Goal: Task Accomplishment & Management: Manage account settings

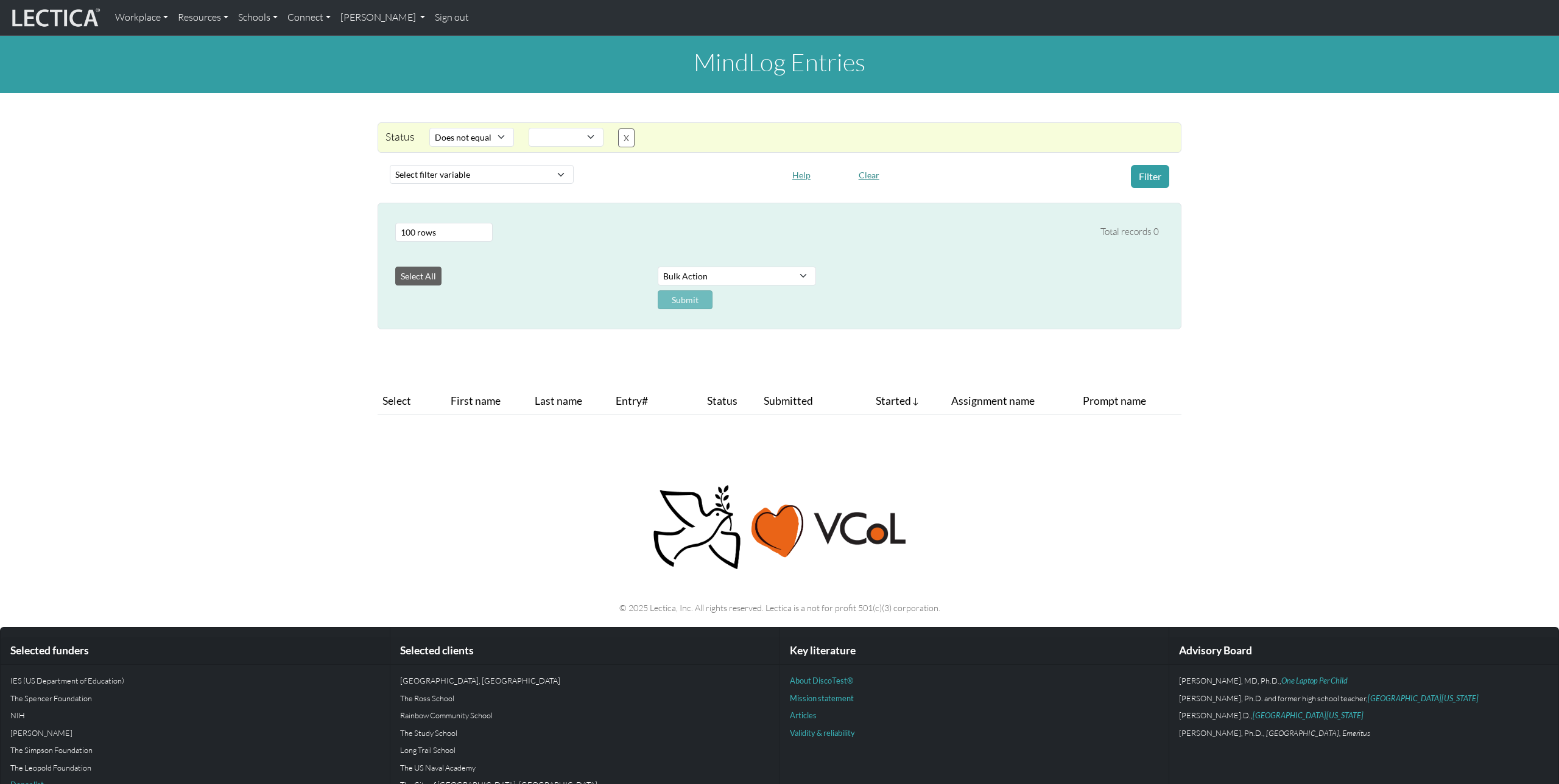
select select "not_iexact"
select select
select select "100"
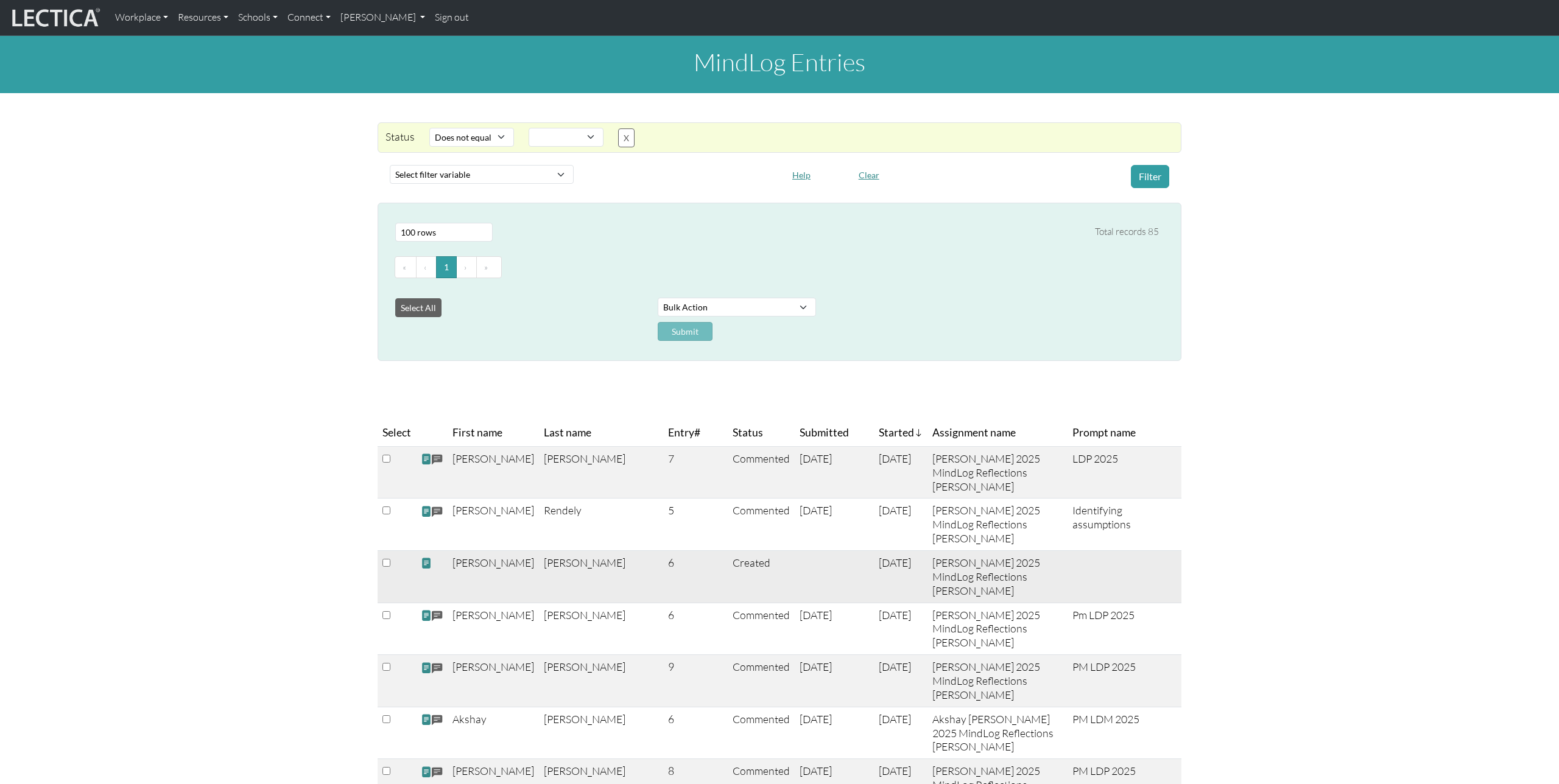
click at [426, 566] on span at bounding box center [426, 563] width 11 height 12
click at [401, 16] on link "[PERSON_NAME]" at bounding box center [383, 17] width 95 height 26
click at [426, 72] on link "Manage assessments" at bounding box center [397, 69] width 101 height 15
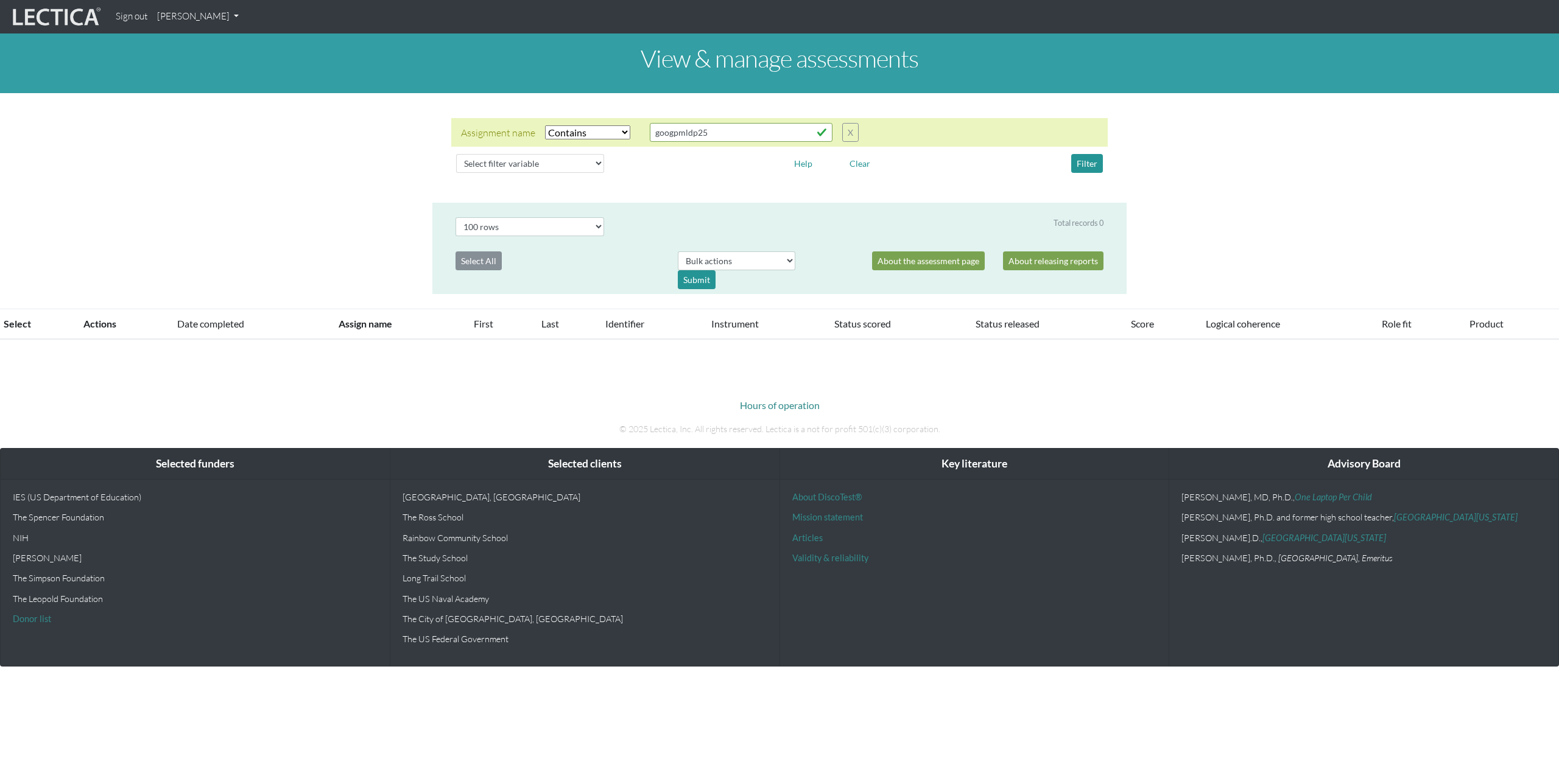
select select "icontains"
select select "100"
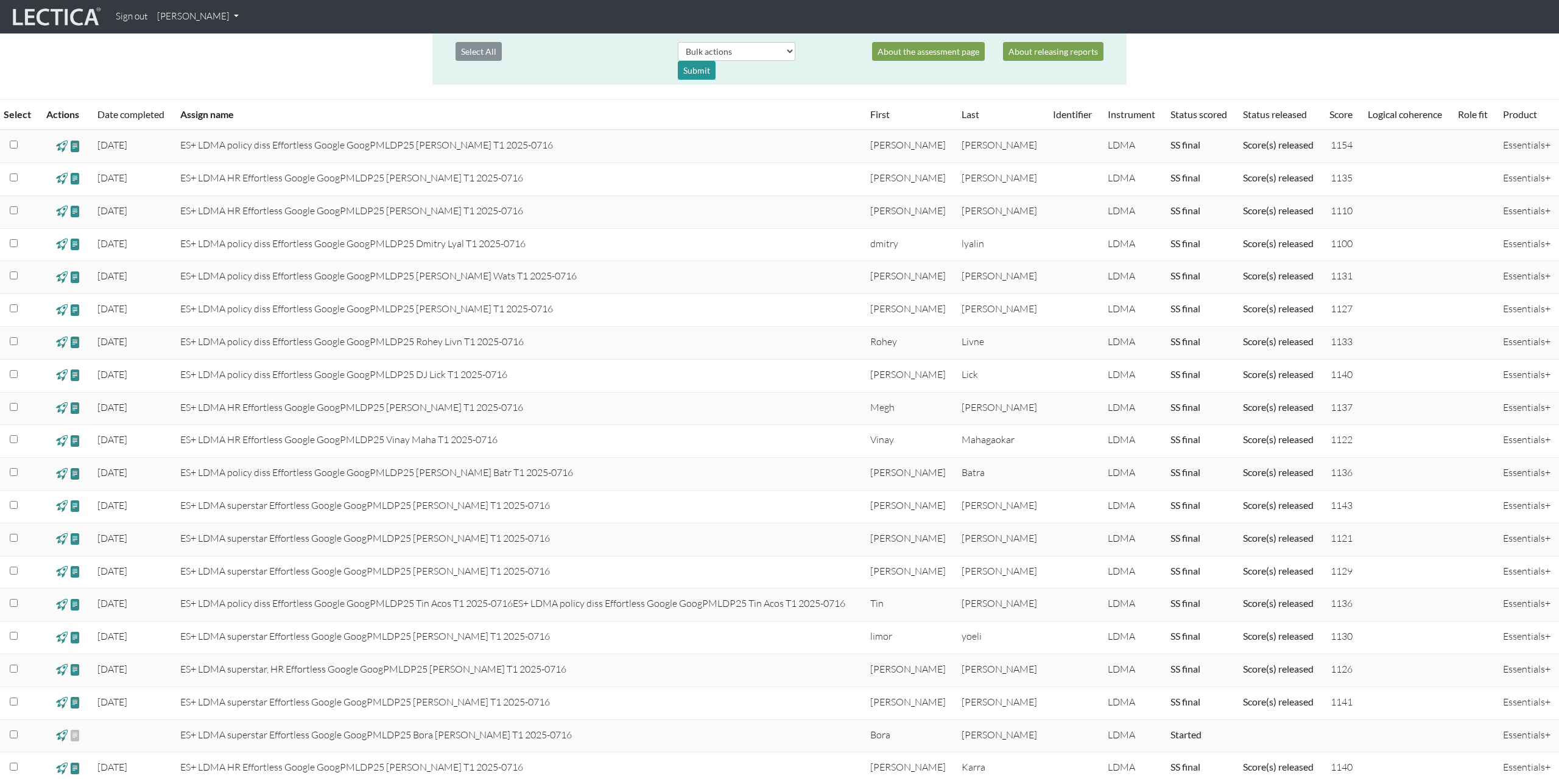
scroll to position [242, 0]
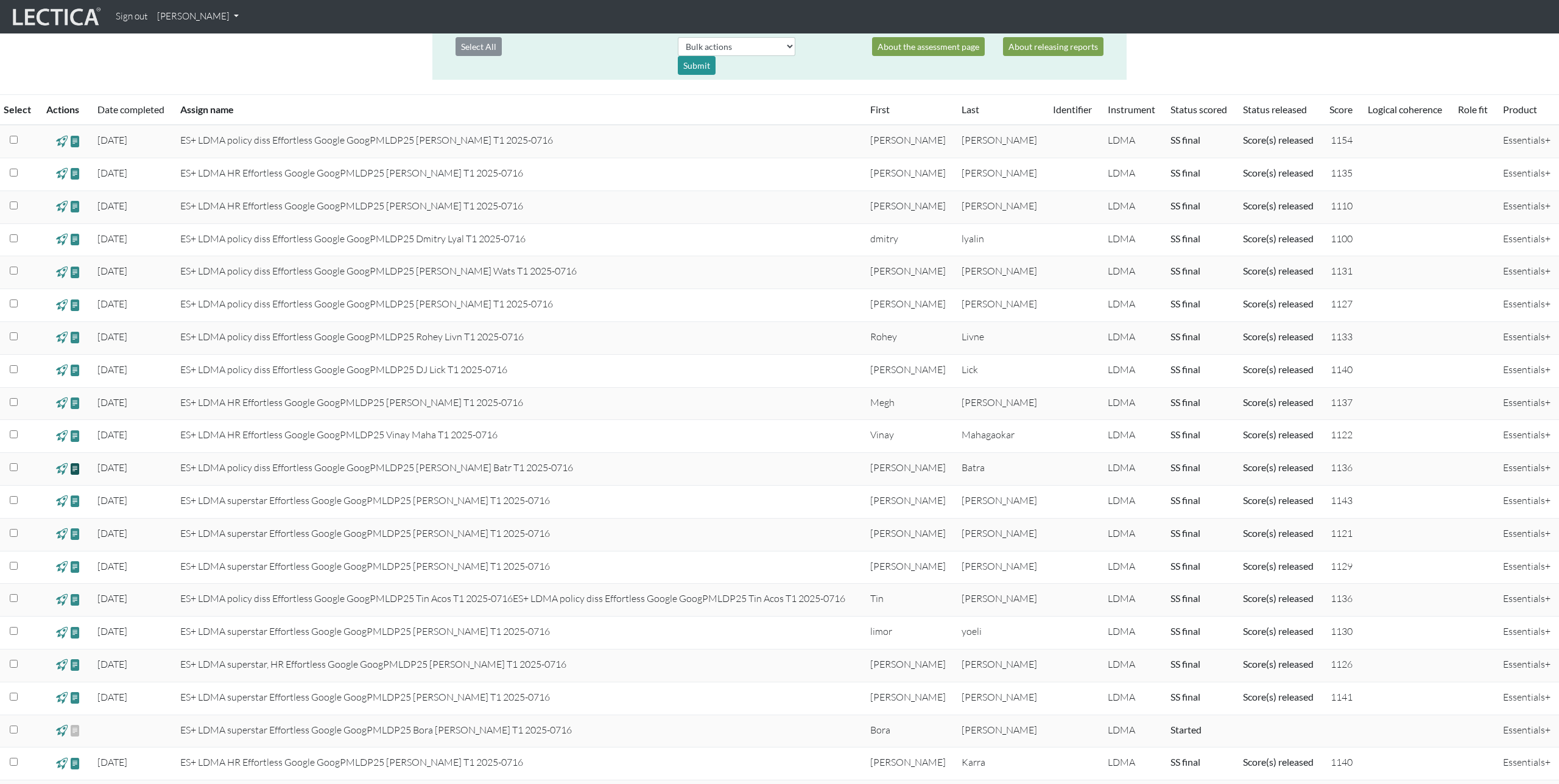
click at [78, 467] on span at bounding box center [75, 469] width 12 height 14
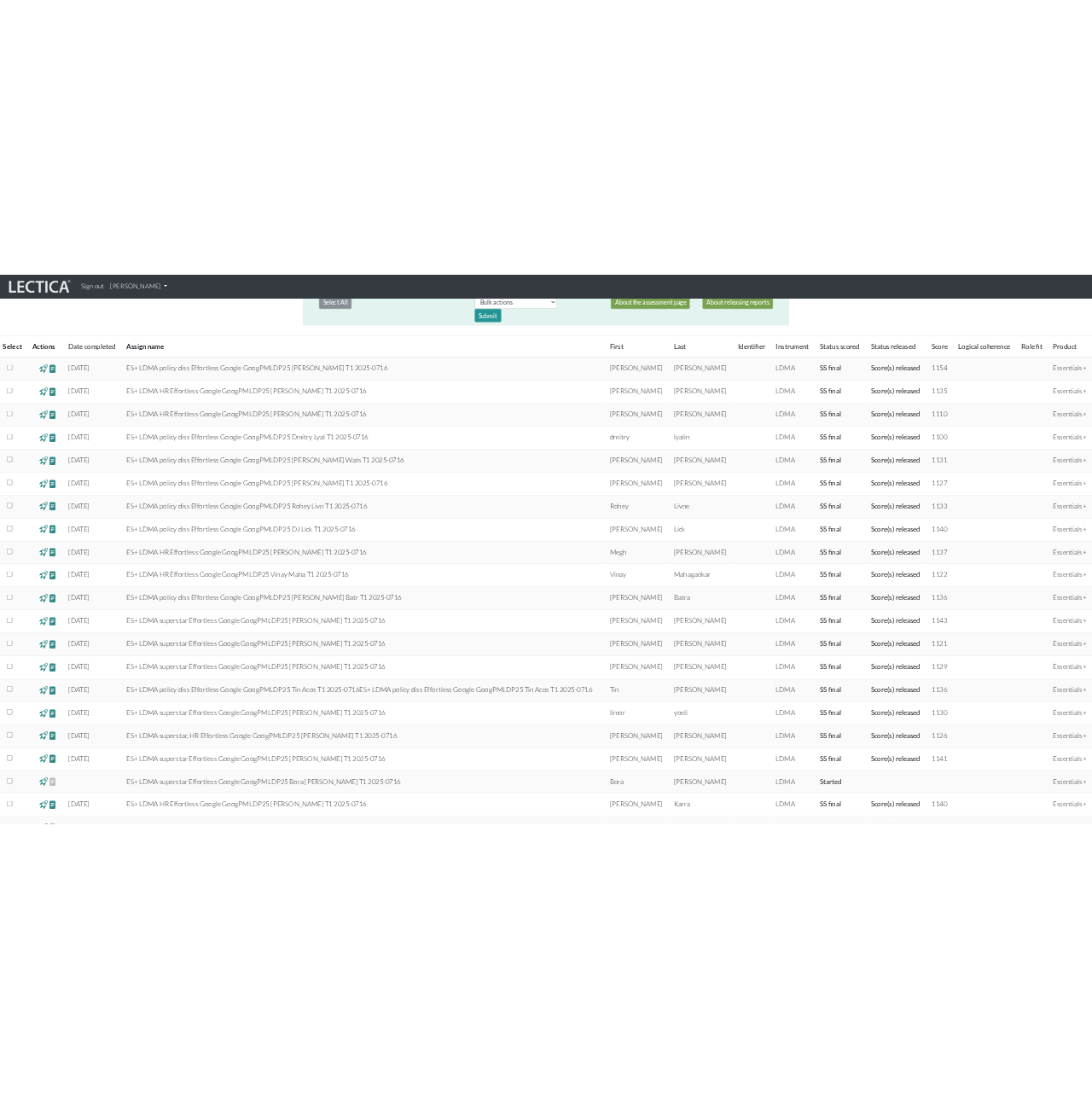
scroll to position [343, 0]
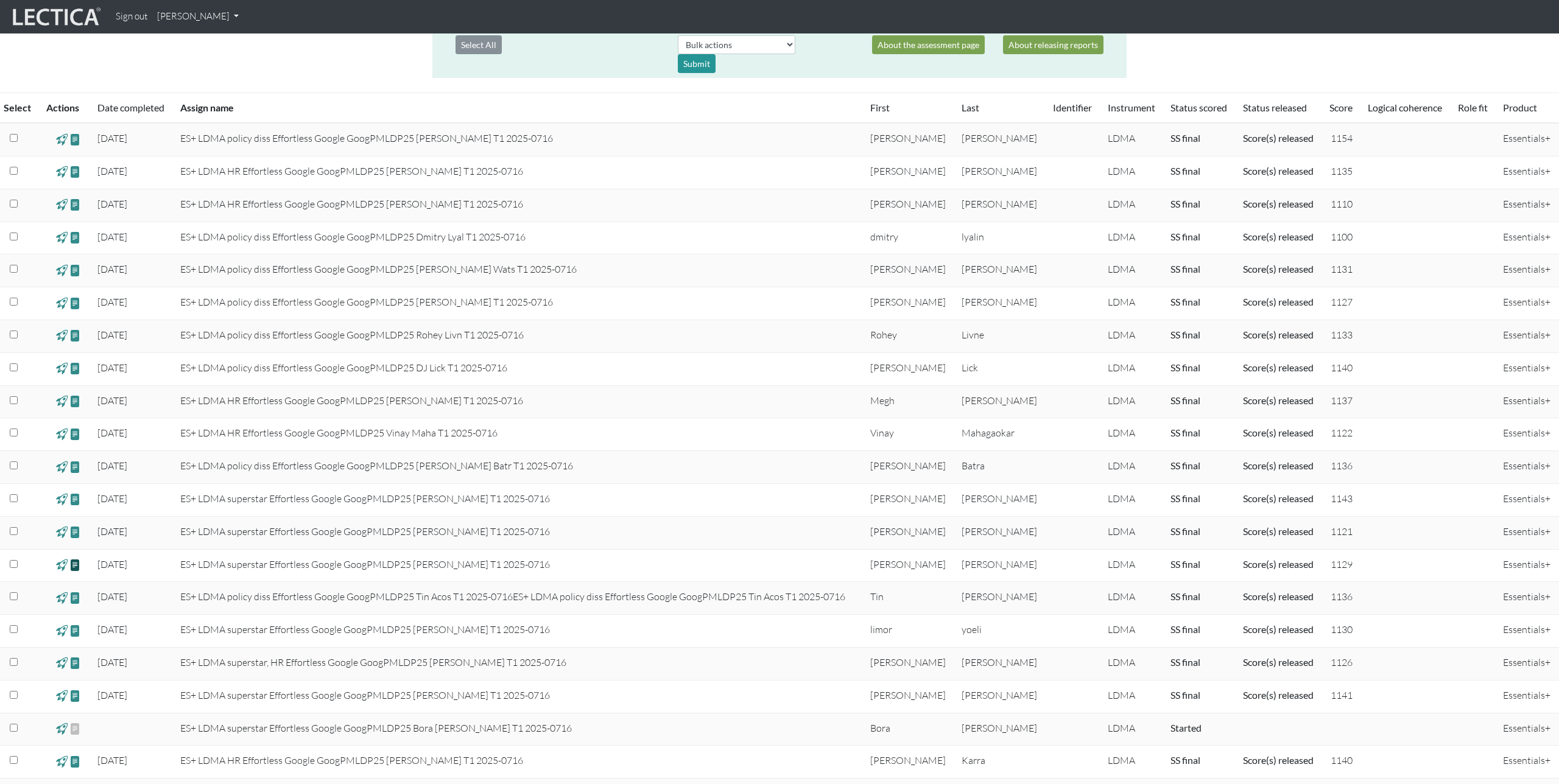
click at [74, 566] on span at bounding box center [75, 565] width 12 height 14
click at [74, 403] on span at bounding box center [75, 401] width 12 height 14
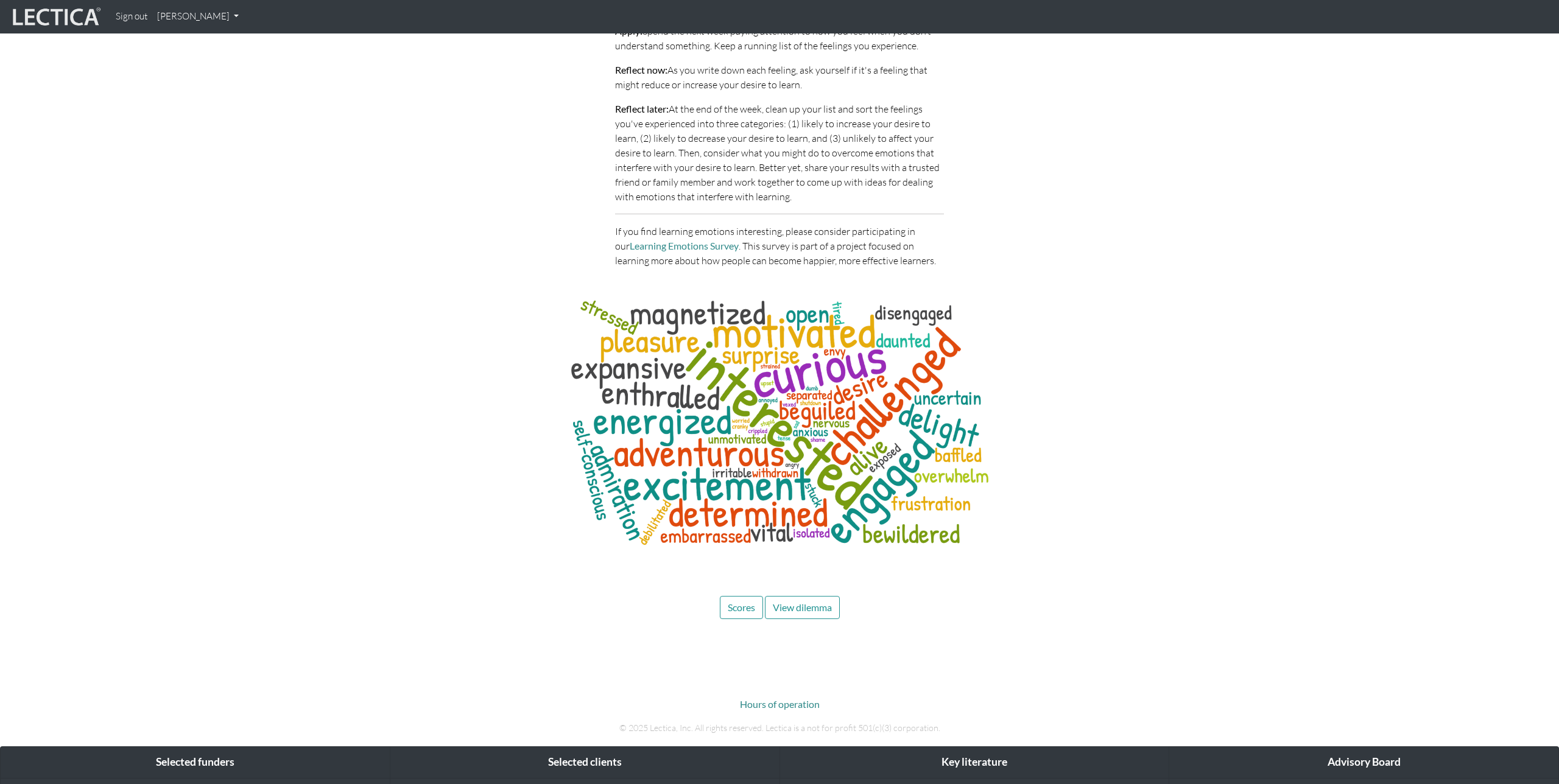
scroll to position [5723, 0]
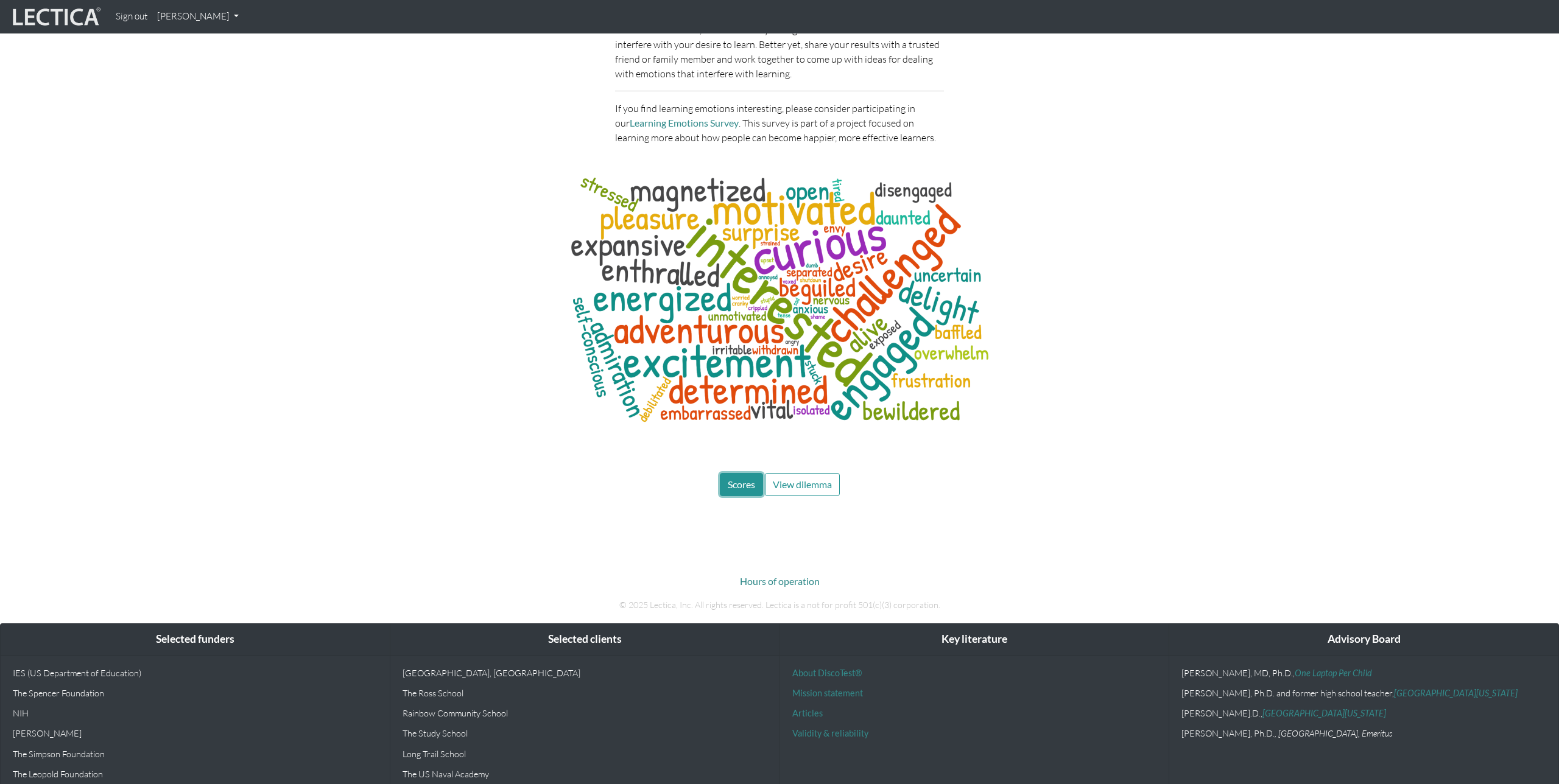
click at [744, 478] on span "Scores" at bounding box center [741, 484] width 27 height 12
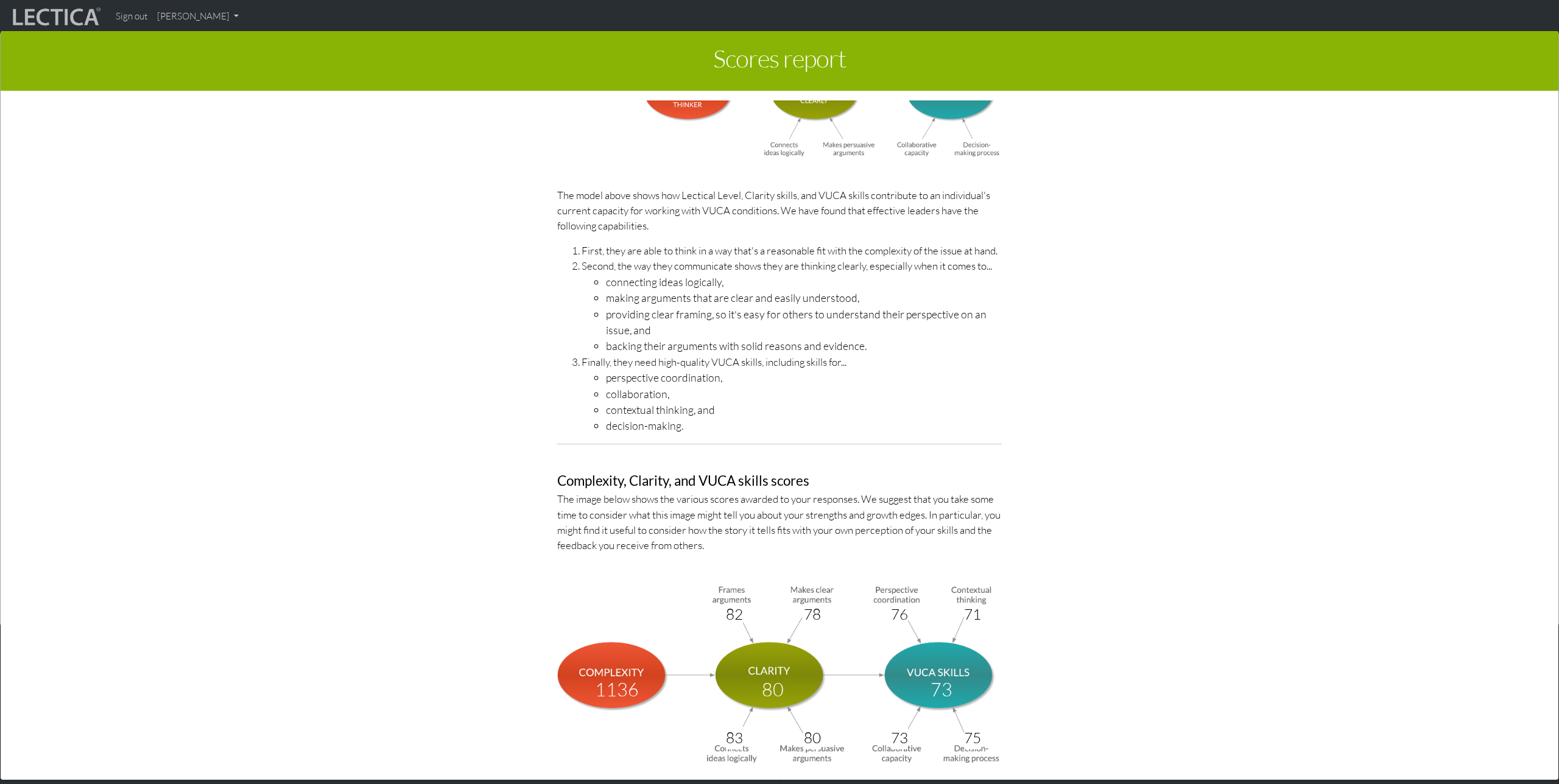
scroll to position [3827, 0]
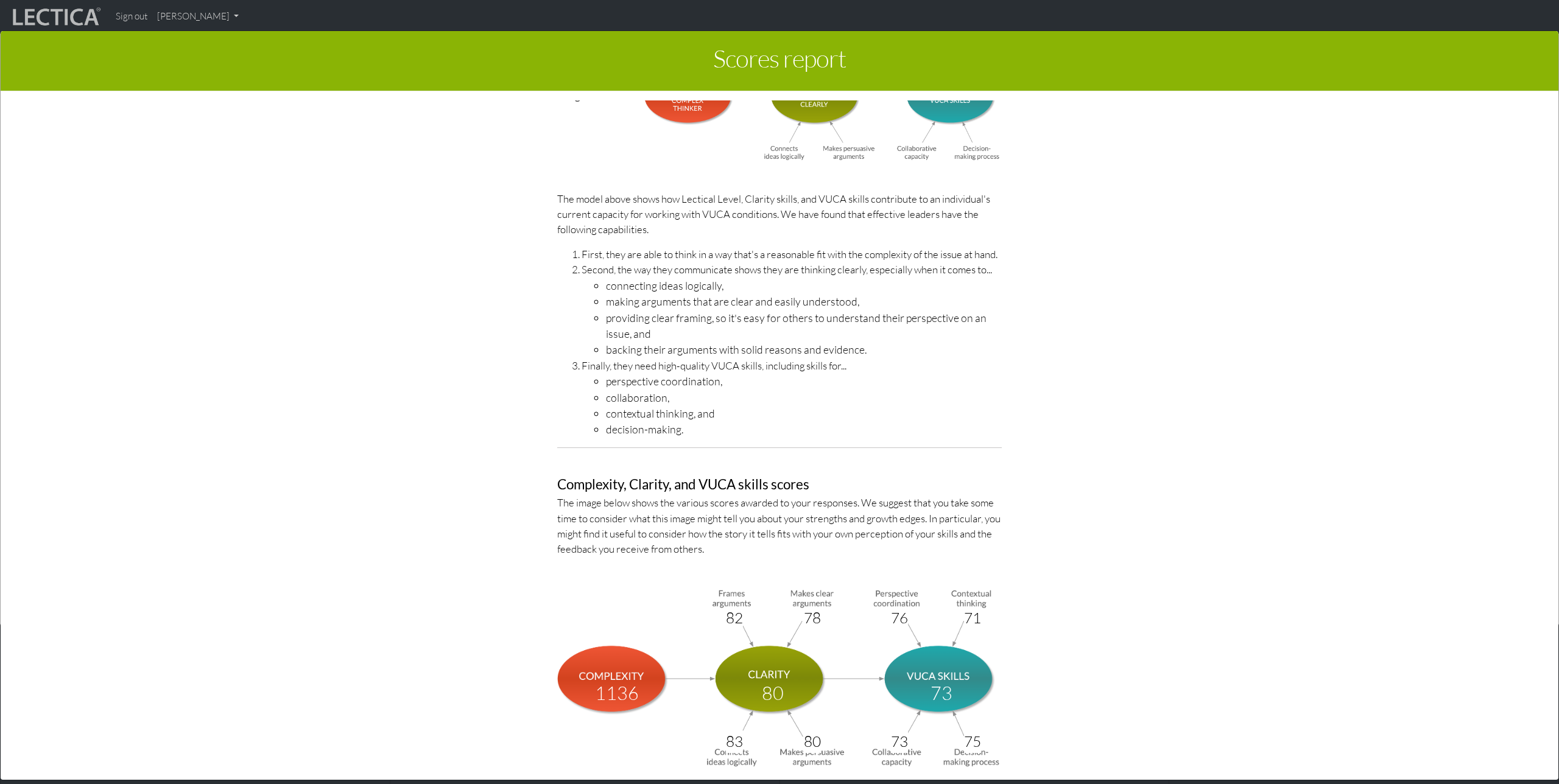
click at [219, 16] on div "Scores report × This section of your report presents a summary of LDMA score re…" at bounding box center [779, 404] width 1559 height 784
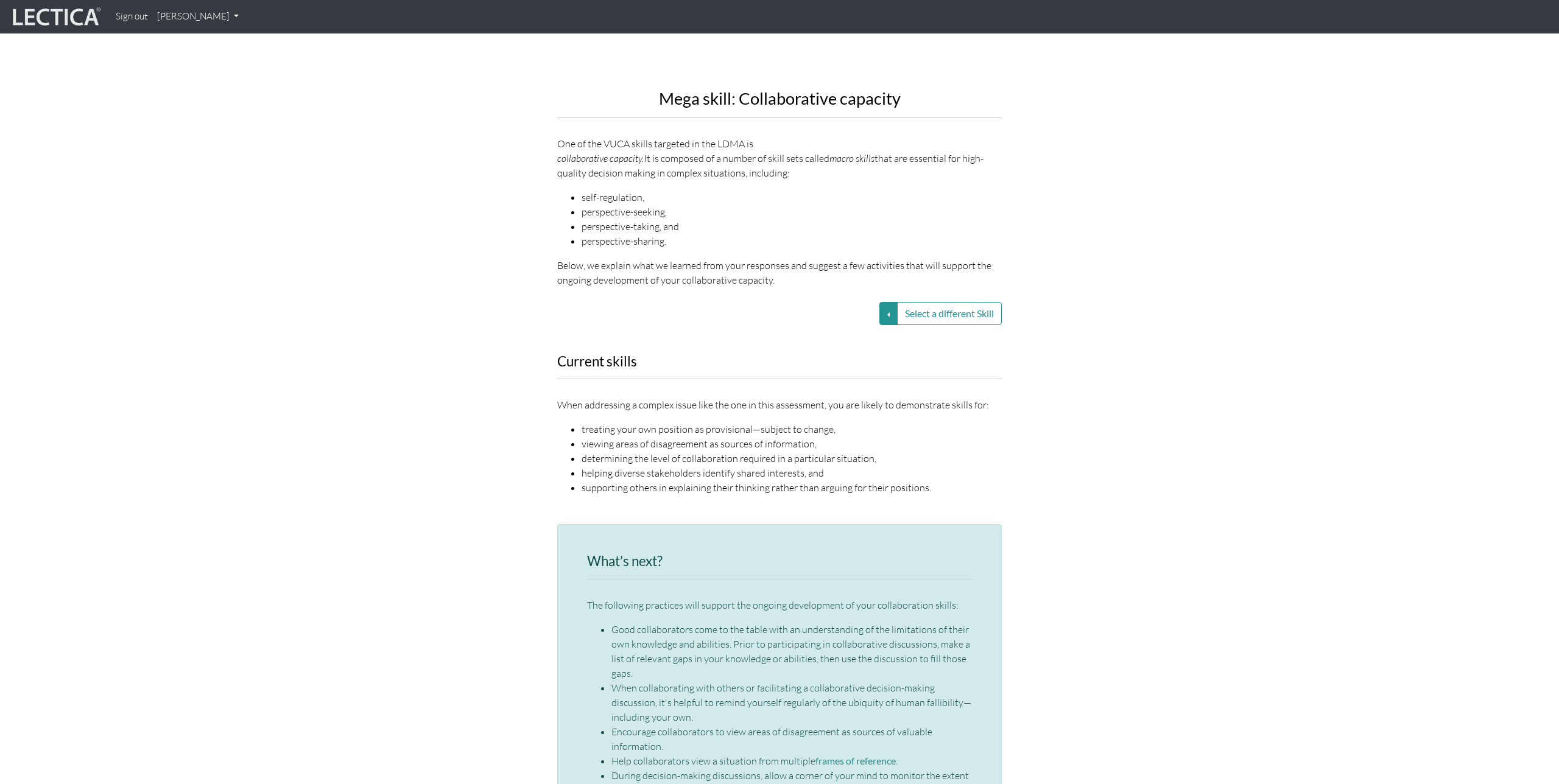
scroll to position [1496, 0]
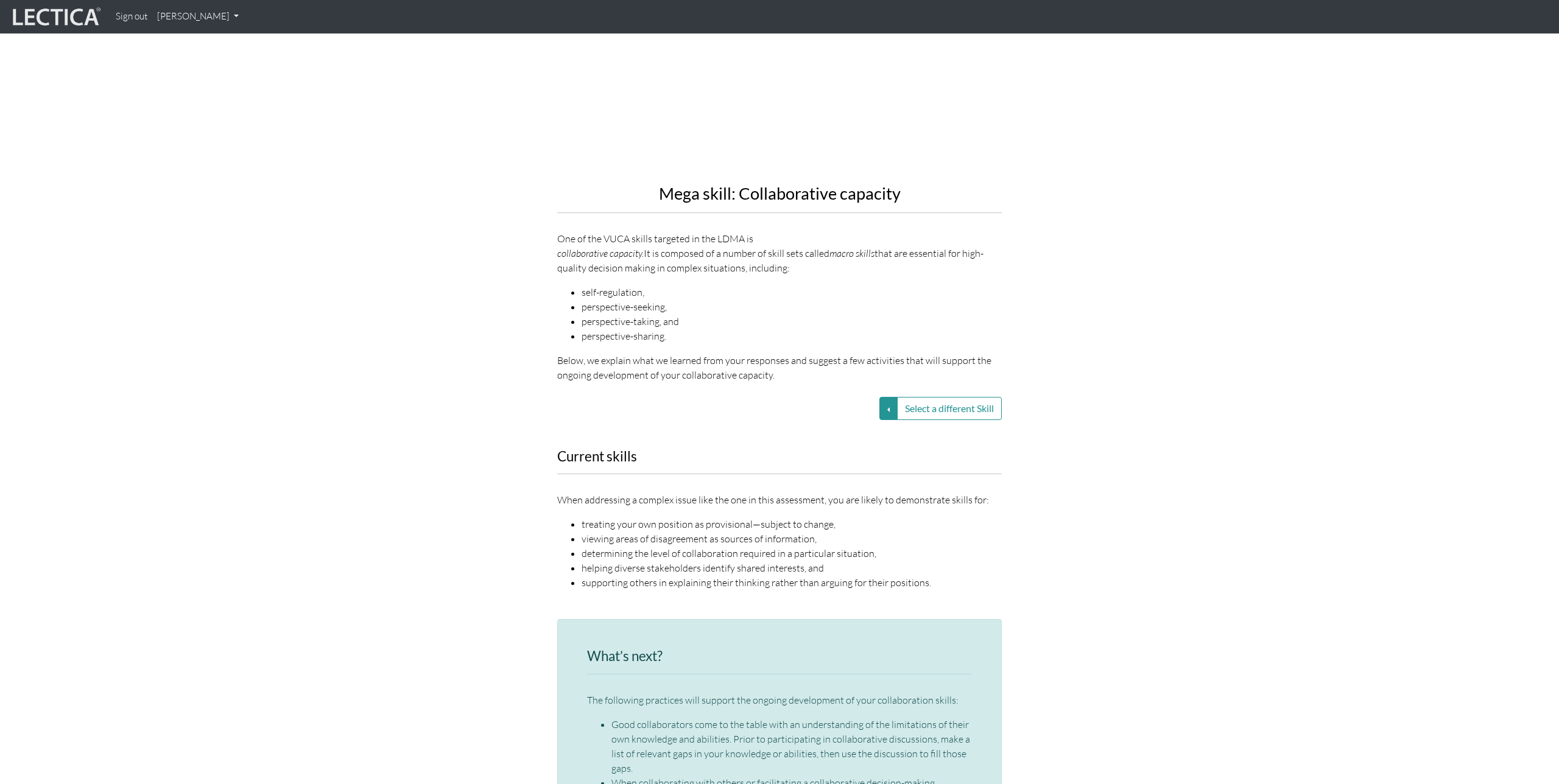
scroll to position [1417, 0]
click at [1108, 503] on div "Current skills When addressing a complex issue like the one in this assessment,…" at bounding box center [780, 529] width 694 height 156
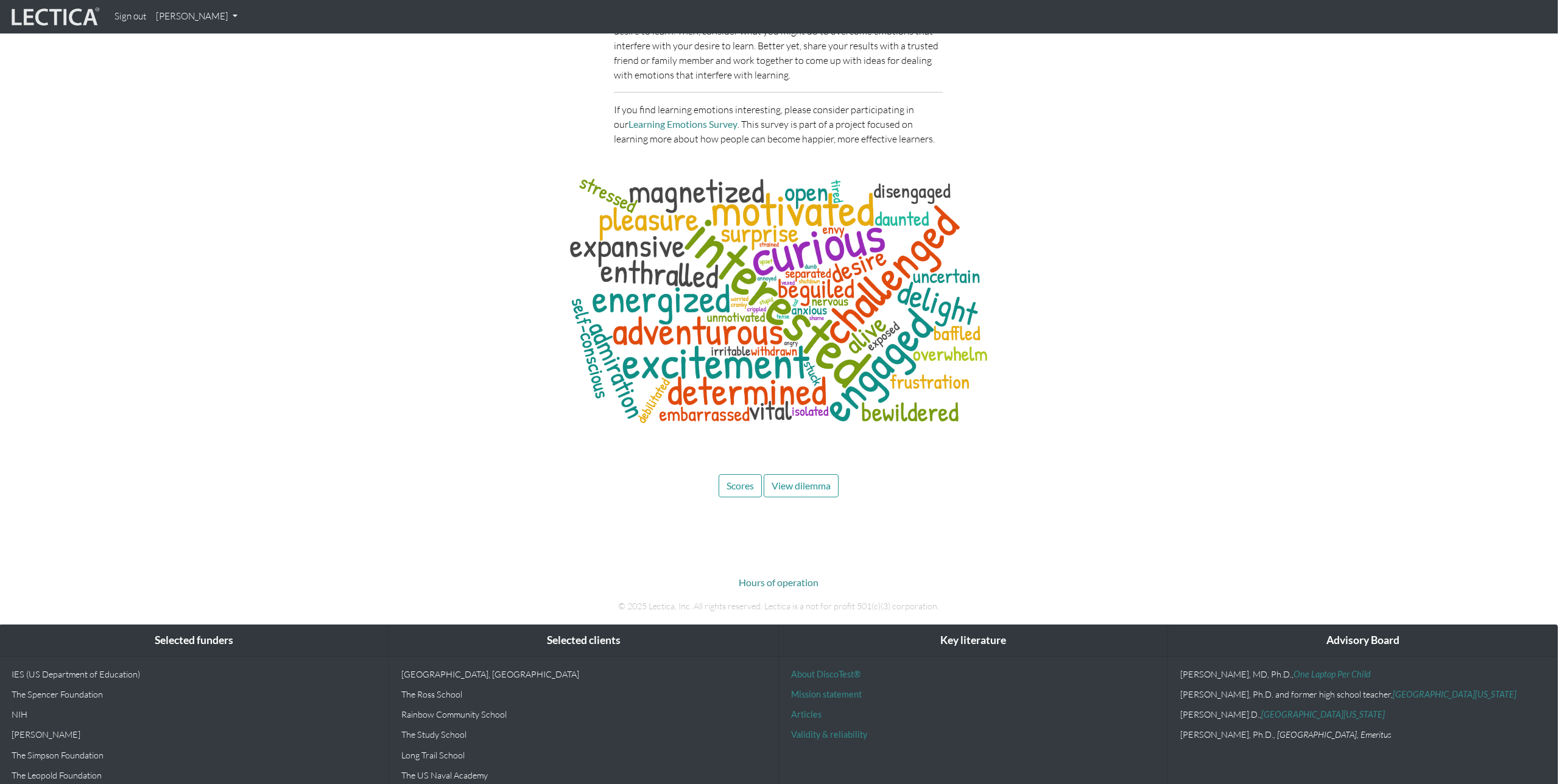
scroll to position [5723, 1]
click at [754, 473] on button "Scores" at bounding box center [740, 484] width 43 height 23
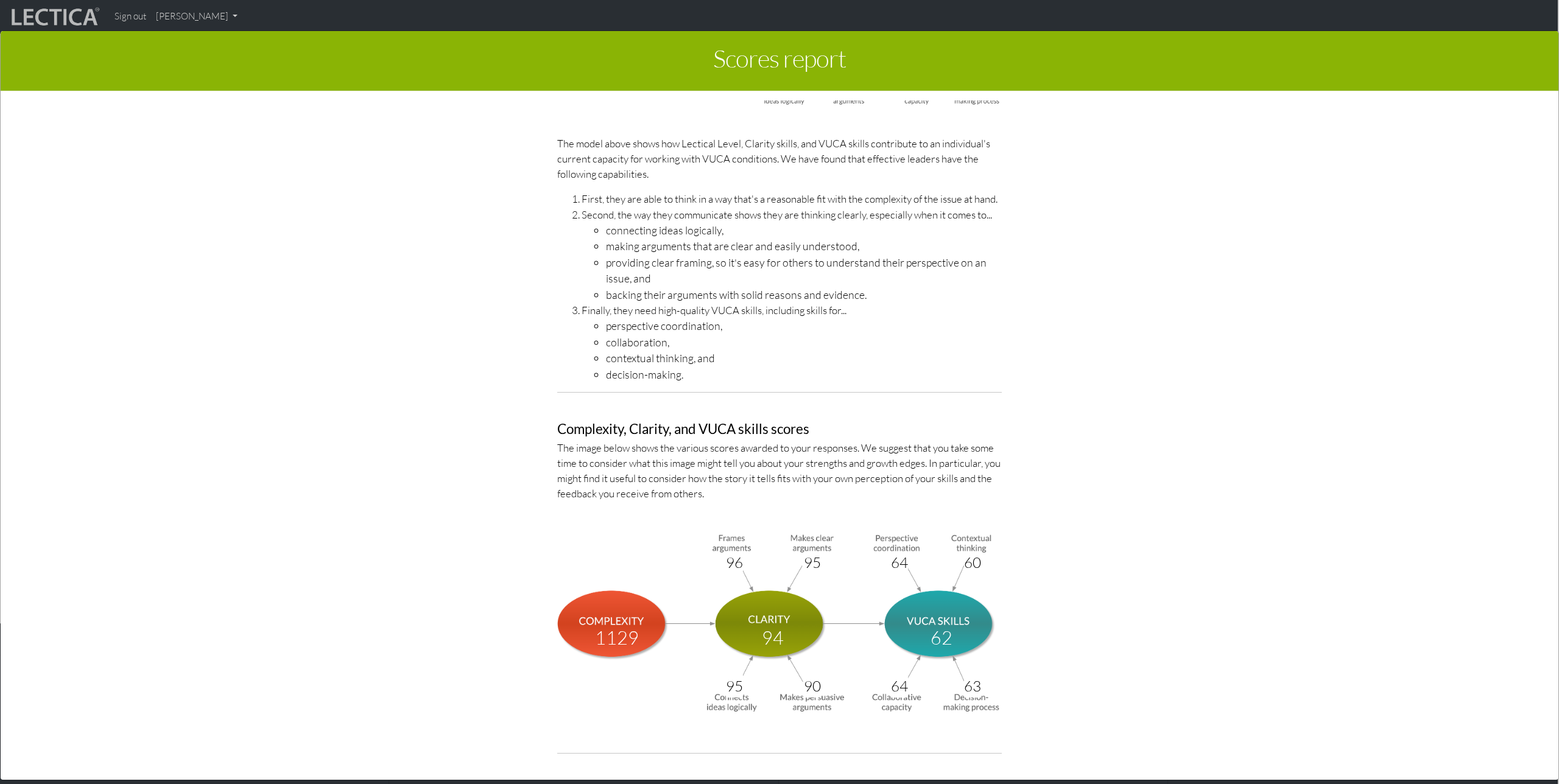
scroll to position [3880, 0]
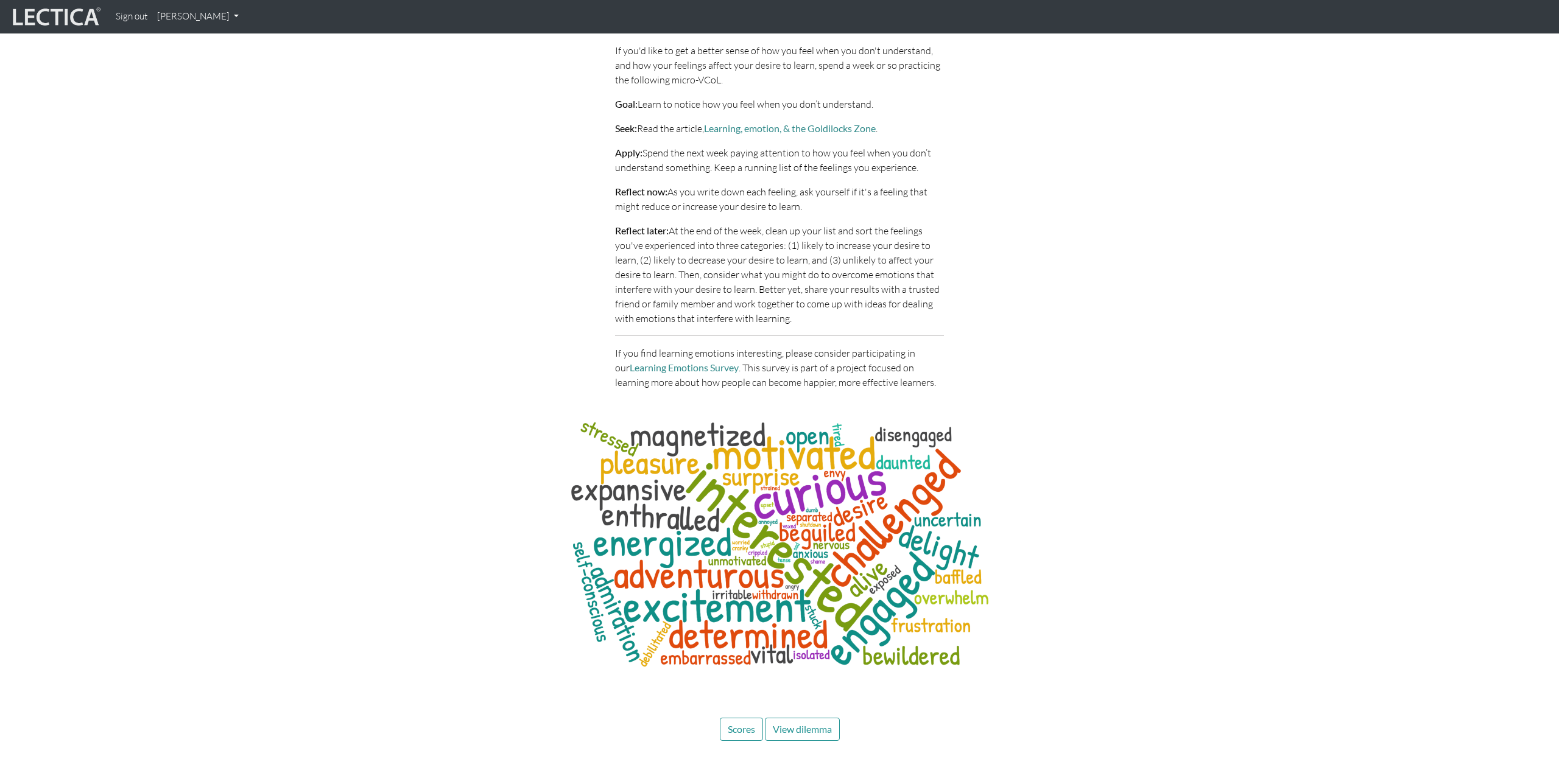
scroll to position [5723, 0]
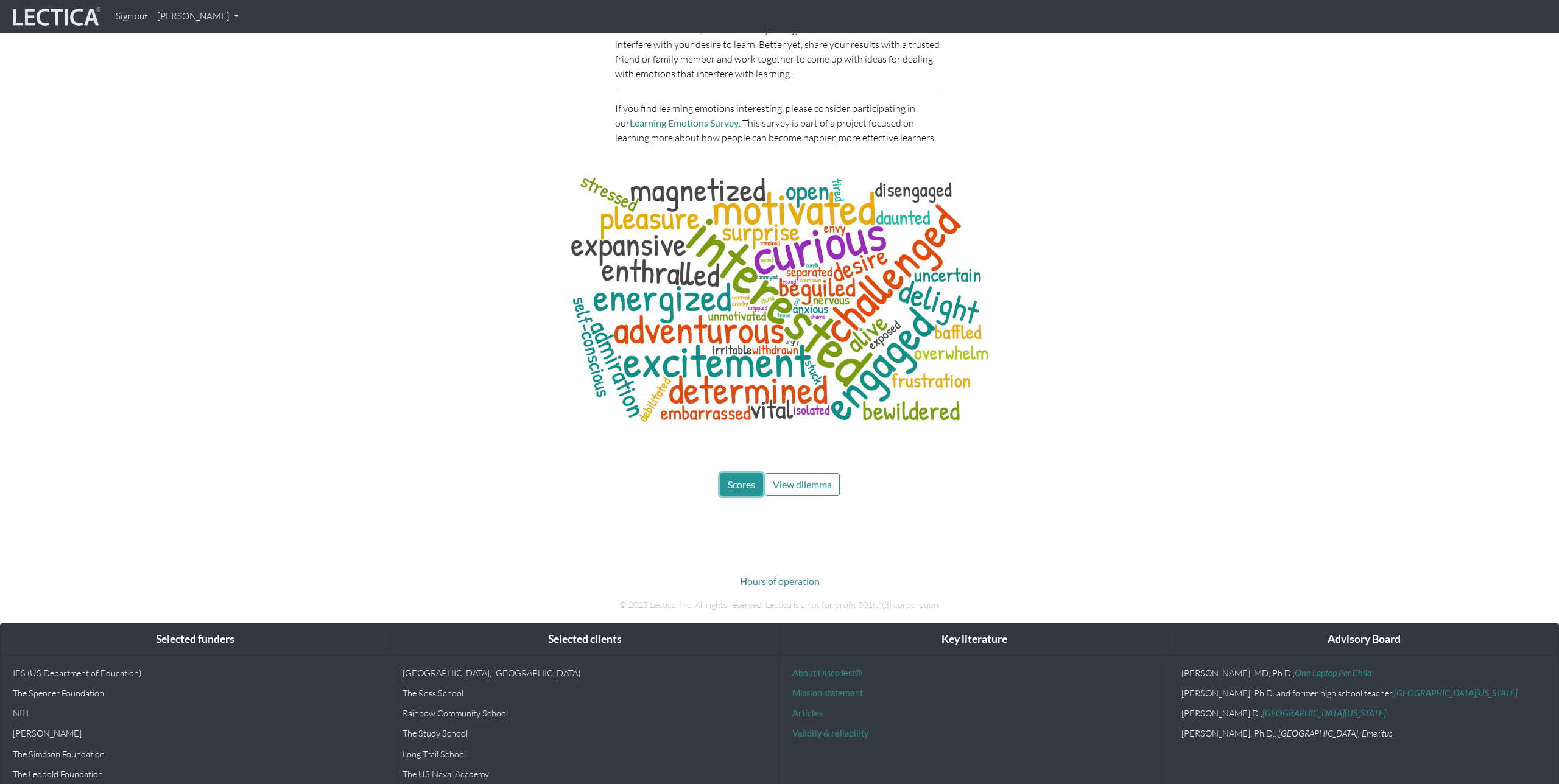
click at [743, 478] on span "Scores" at bounding box center [741, 484] width 27 height 12
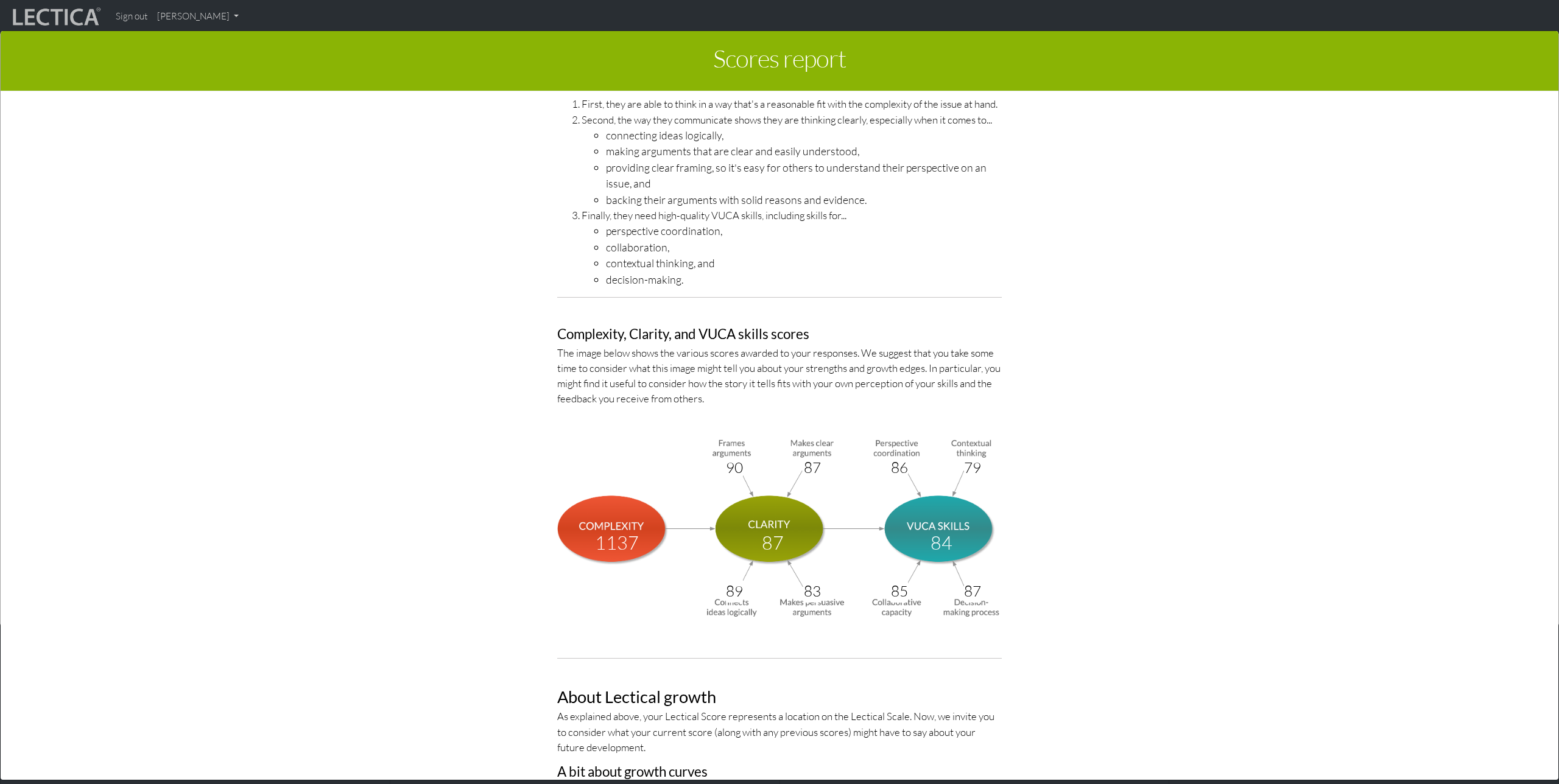
scroll to position [3992, 0]
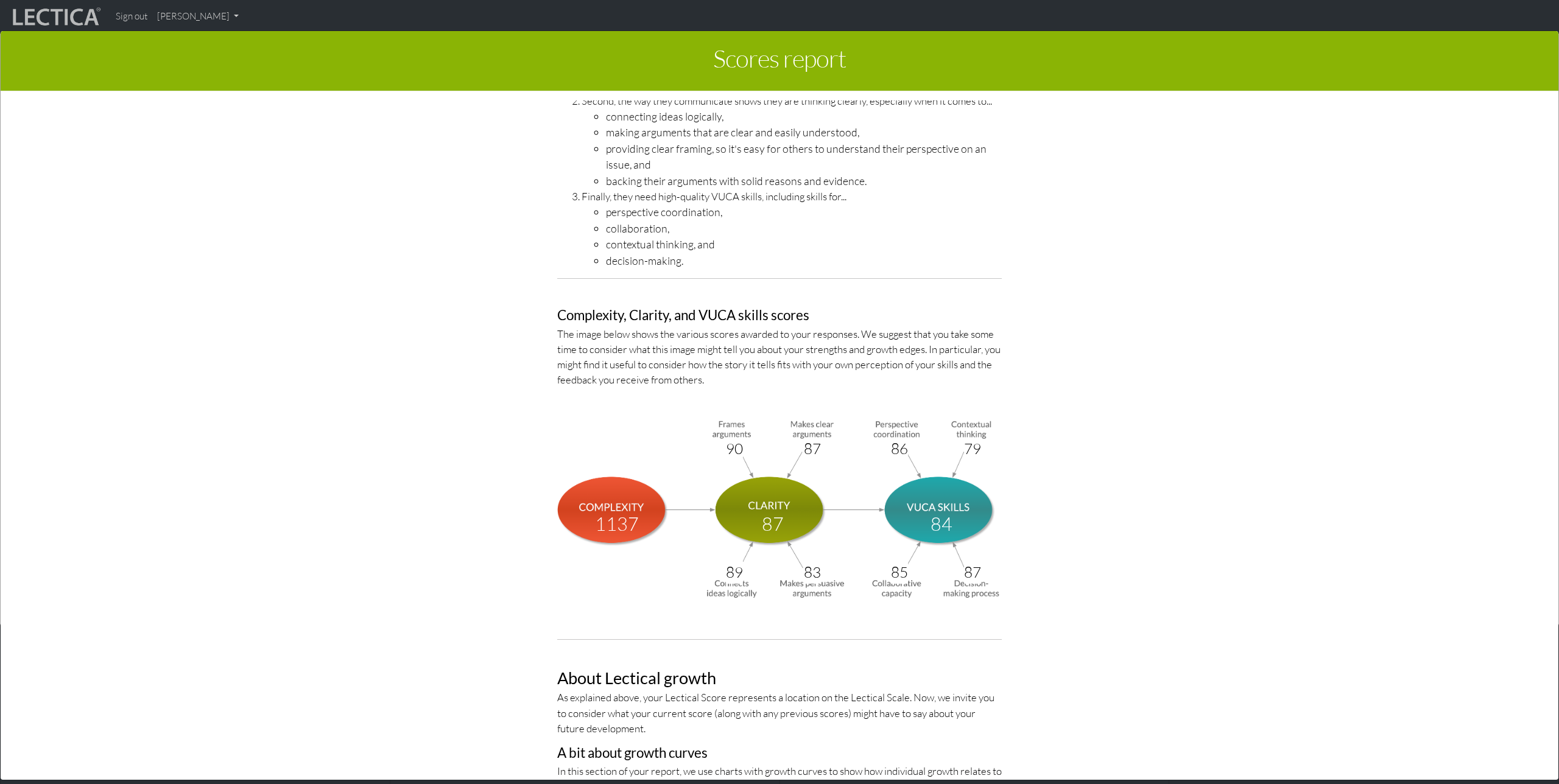
click at [234, 15] on div "Scores report × This section of your report presents a summary of LDMA score re…" at bounding box center [779, 404] width 1559 height 784
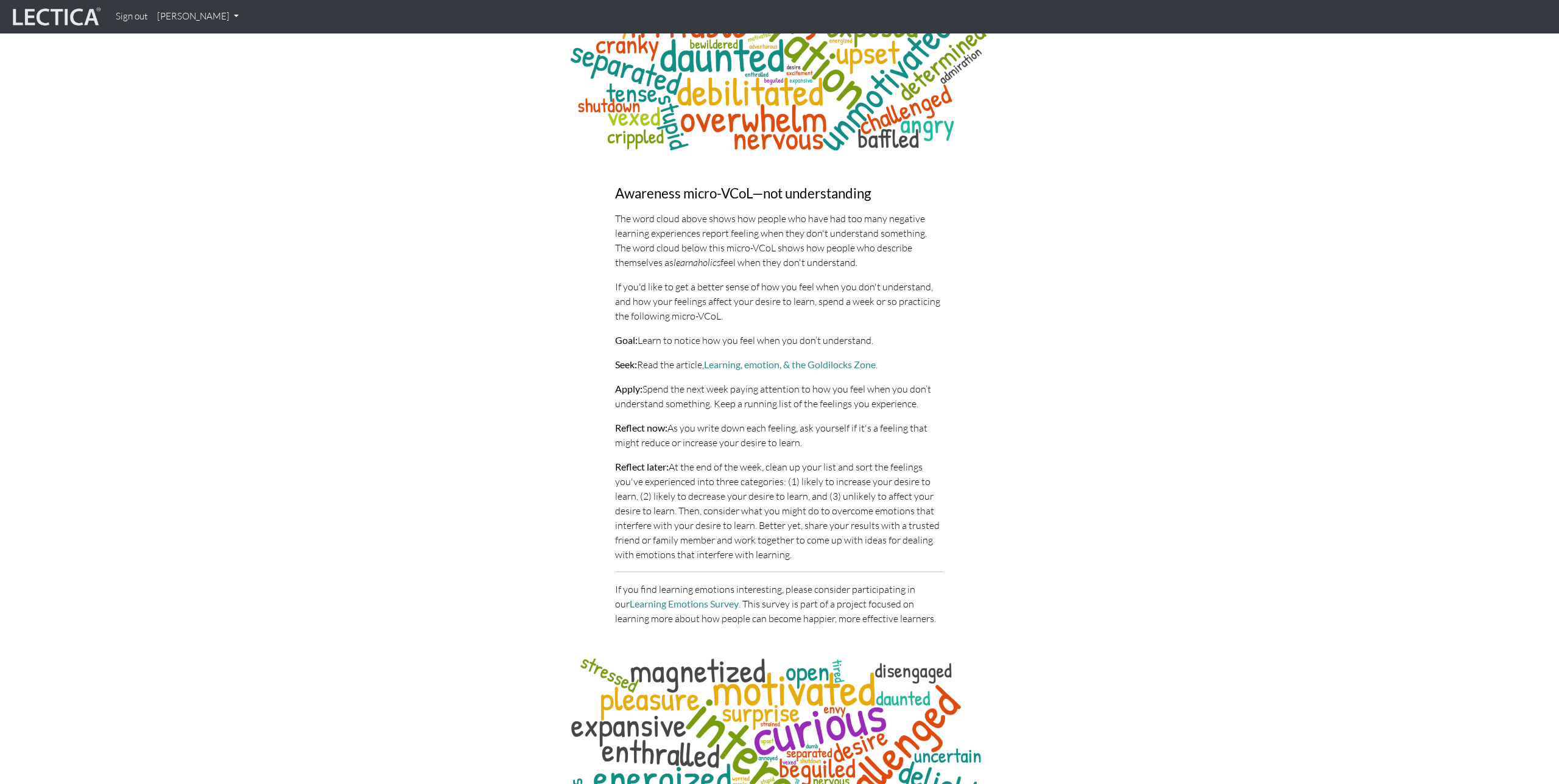
scroll to position [5723, 0]
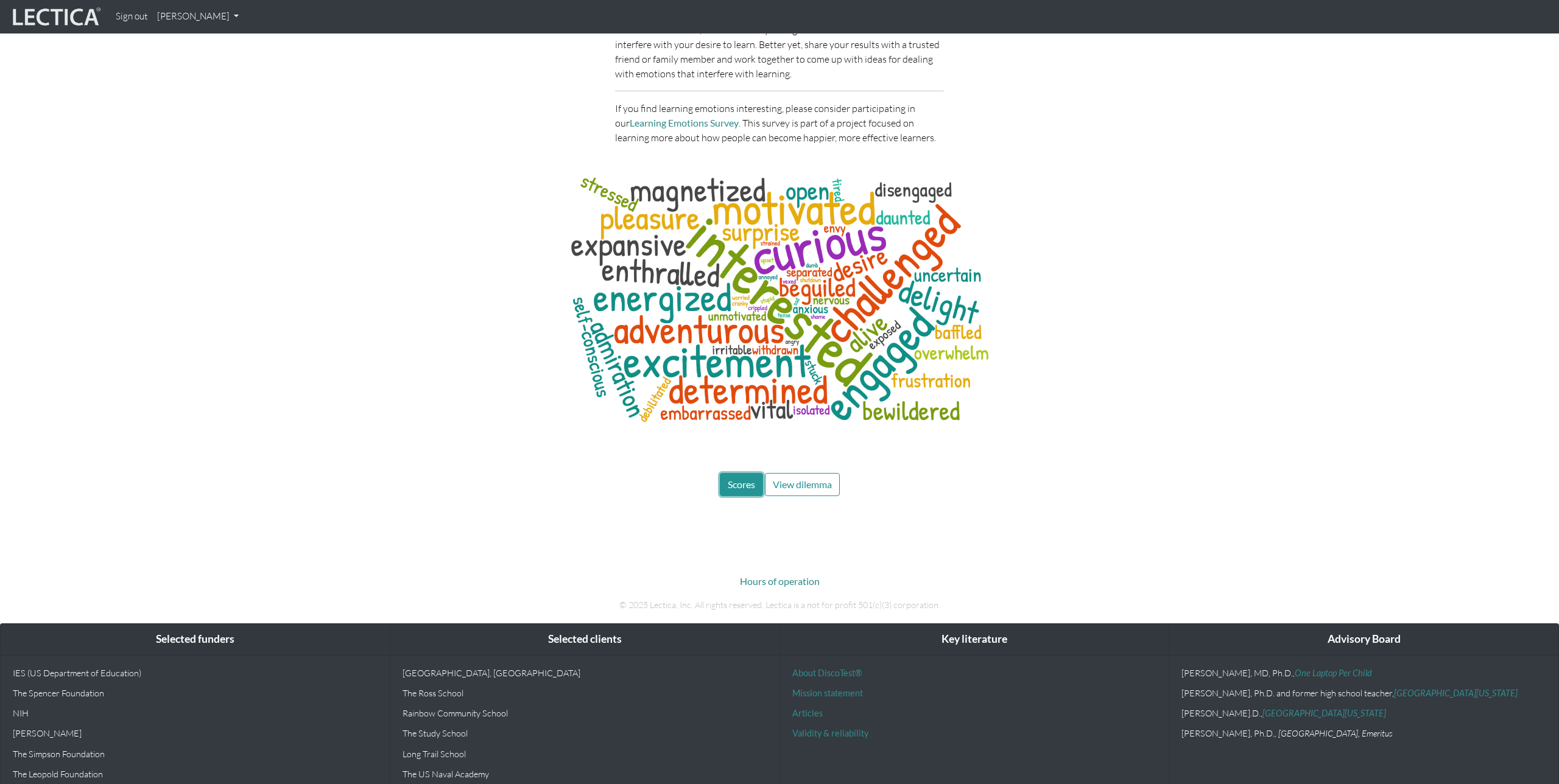
click at [743, 478] on span "Scores" at bounding box center [741, 484] width 27 height 12
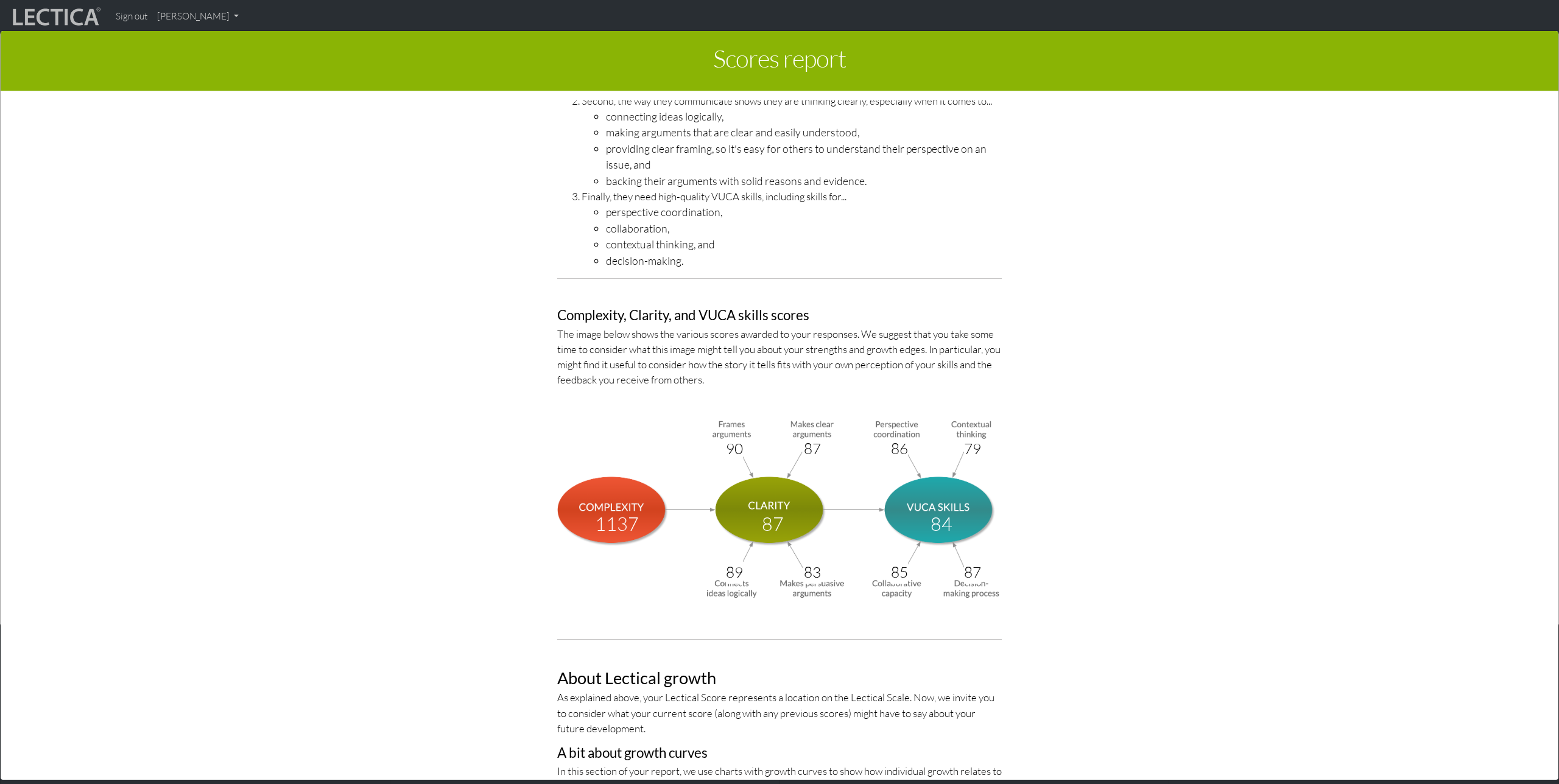
scroll to position [0, 0]
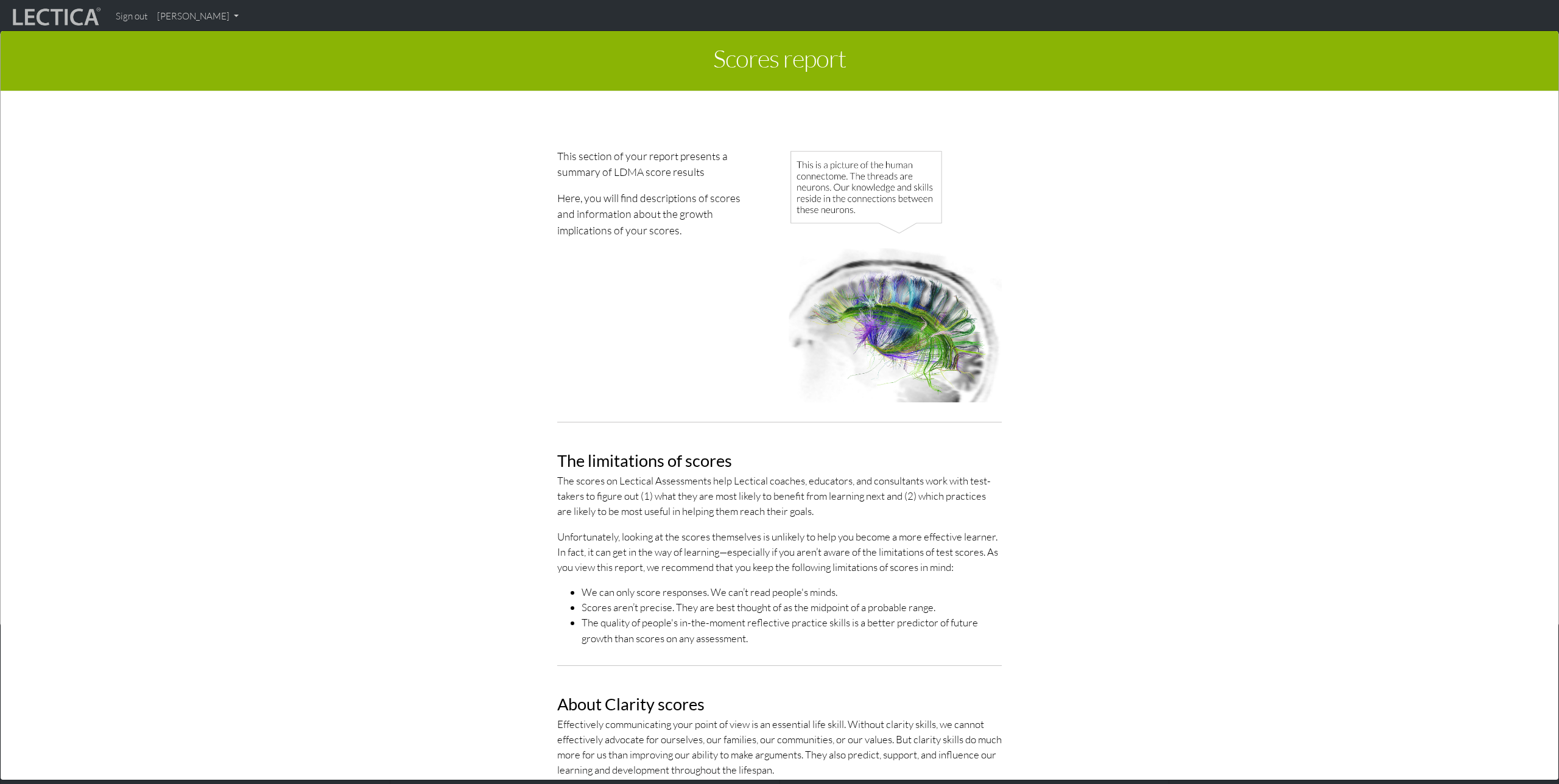
click at [224, 22] on div "Scores report × This section of your report presents a summary of LDMA score re…" at bounding box center [779, 404] width 1559 height 784
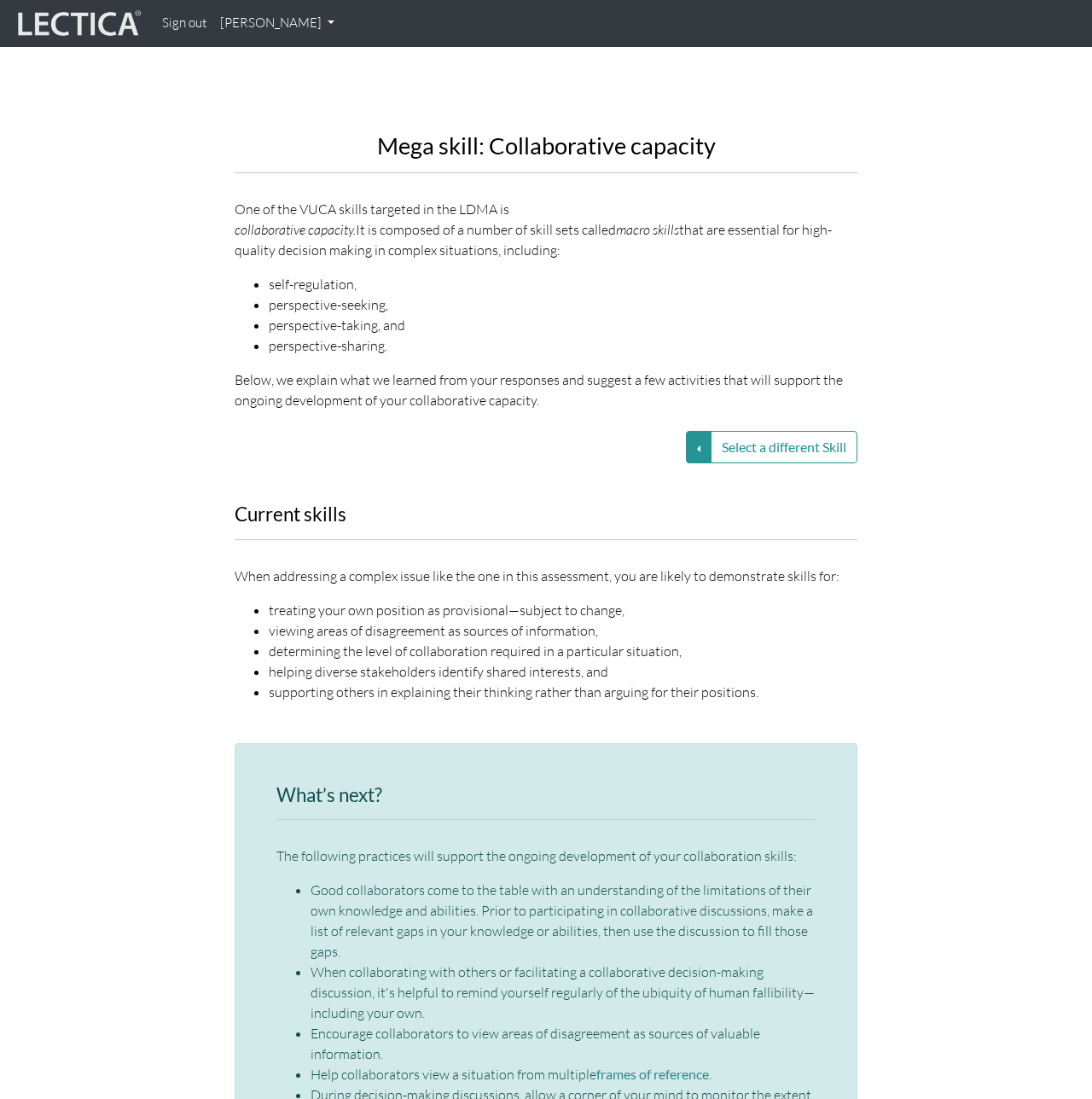
scroll to position [2057, 0]
